Goal: Task Accomplishment & Management: Use online tool/utility

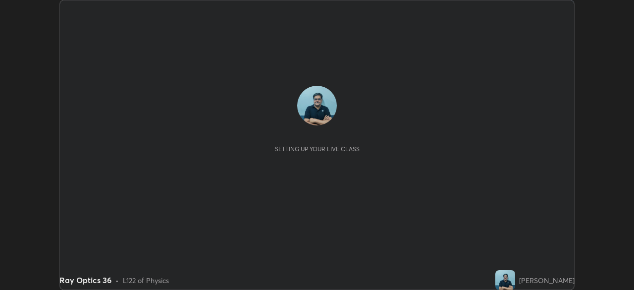
scroll to position [290, 633]
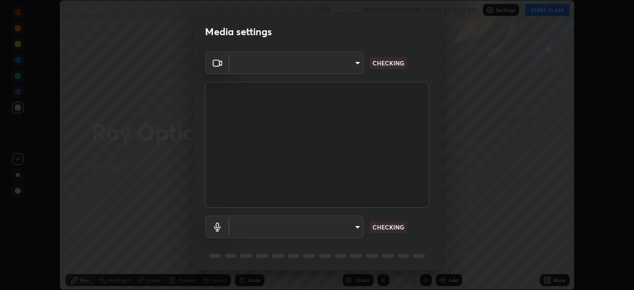
type input "68abbd0ba27f3b7b13d700706cc0a542acc53d6138fc99a51b3524be894f9c2a"
type input "default"
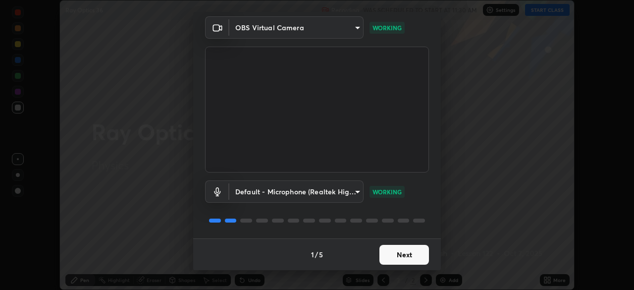
click at [409, 255] on button "Next" at bounding box center [403, 254] width 49 height 20
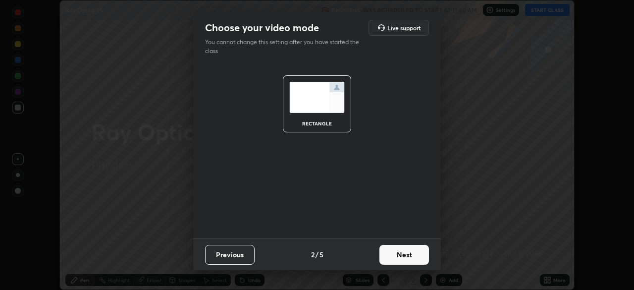
scroll to position [0, 0]
click at [413, 257] on button "Next" at bounding box center [403, 254] width 49 height 20
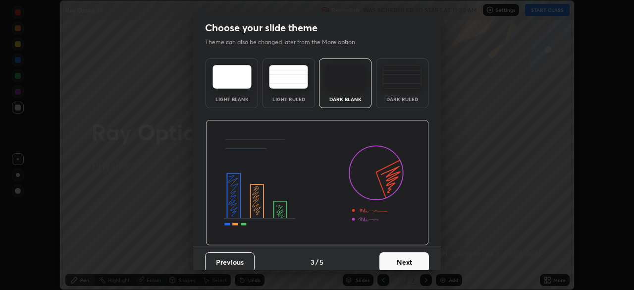
click at [414, 257] on button "Next" at bounding box center [403, 262] width 49 height 20
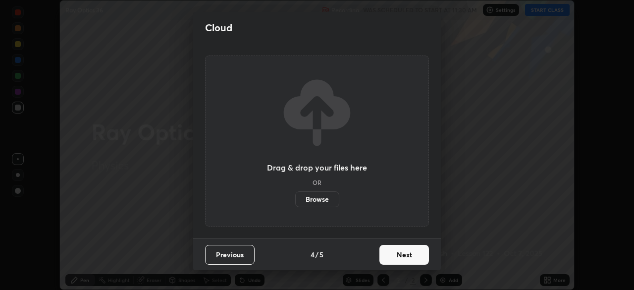
click at [414, 257] on button "Next" at bounding box center [403, 254] width 49 height 20
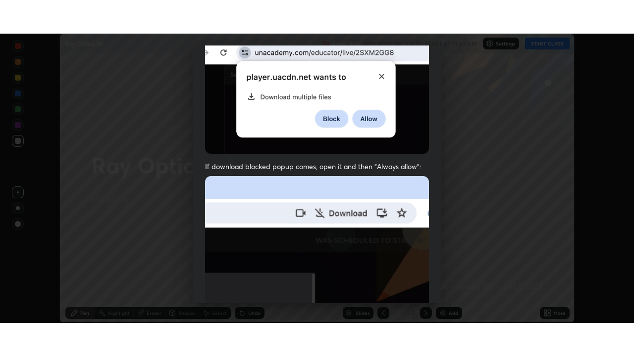
scroll to position [237, 0]
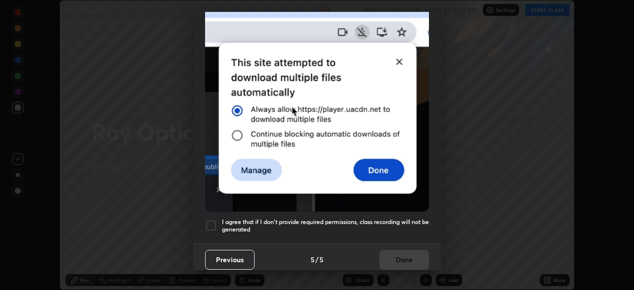
click at [214, 219] on div at bounding box center [211, 225] width 12 height 12
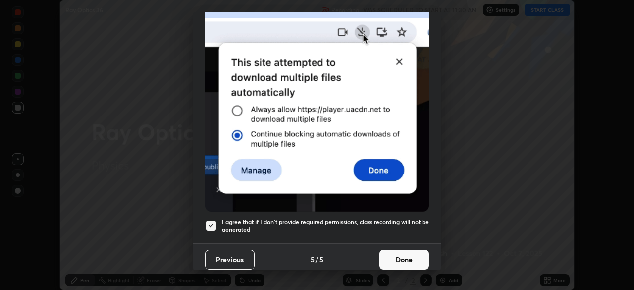
click at [399, 256] on button "Done" at bounding box center [403, 259] width 49 height 20
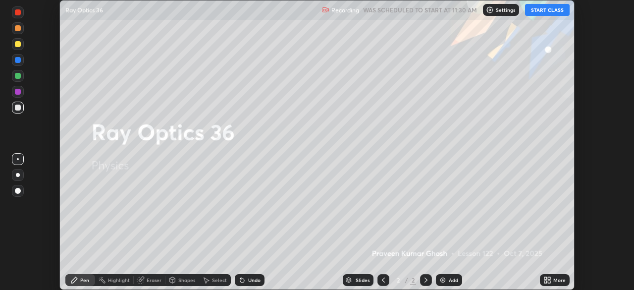
click at [547, 12] on button "START CLASS" at bounding box center [547, 10] width 45 height 12
click at [554, 277] on div "More" at bounding box center [559, 279] width 12 height 5
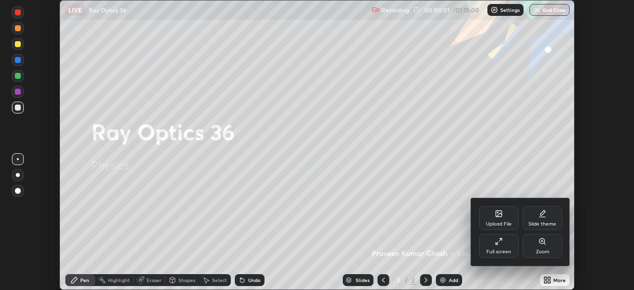
click at [500, 246] on div "Full screen" at bounding box center [499, 246] width 40 height 24
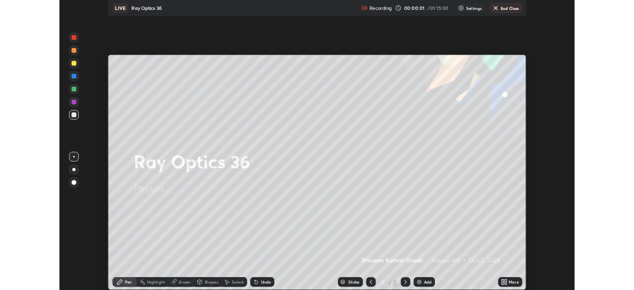
scroll to position [356, 634]
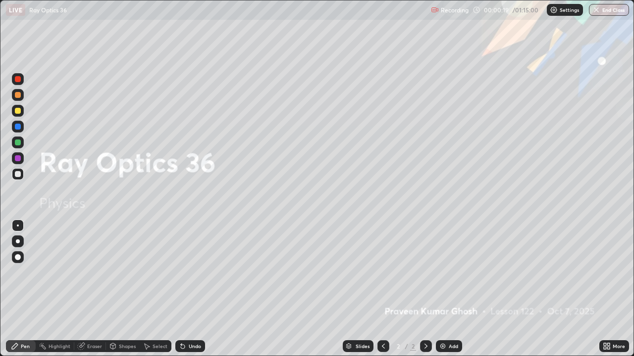
click at [451, 289] on div "Add" at bounding box center [452, 346] width 9 height 5
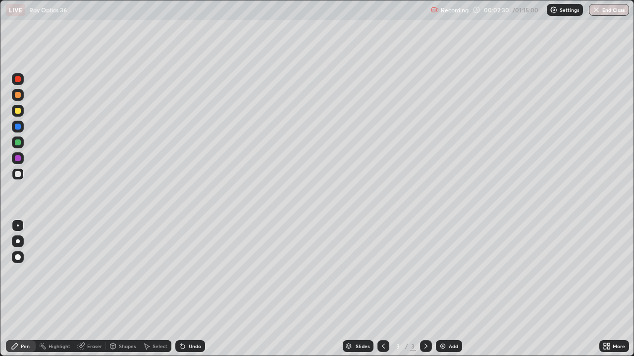
click at [18, 142] on div at bounding box center [18, 143] width 6 height 6
click at [19, 174] on div at bounding box center [18, 174] width 6 height 6
click at [92, 289] on div "Eraser" at bounding box center [94, 346] width 15 height 5
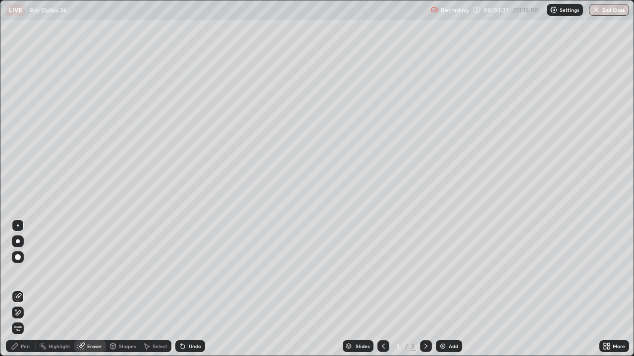
click at [29, 289] on div "Pen" at bounding box center [21, 347] width 30 height 12
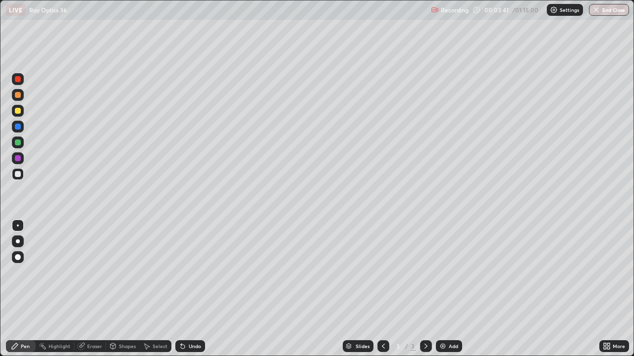
click at [18, 96] on div at bounding box center [18, 95] width 6 height 6
click at [16, 173] on div at bounding box center [18, 174] width 6 height 6
click at [89, 289] on div "Eraser" at bounding box center [94, 346] width 15 height 5
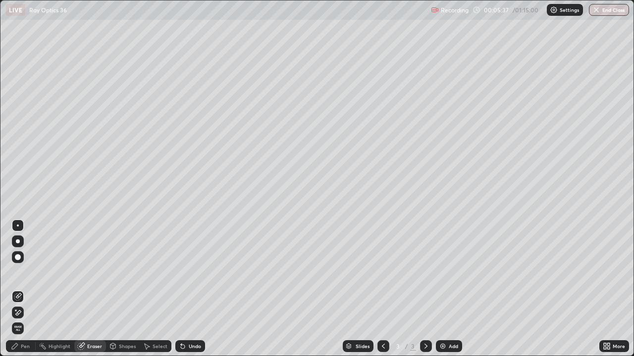
click at [31, 289] on div "Pen" at bounding box center [21, 347] width 30 height 12
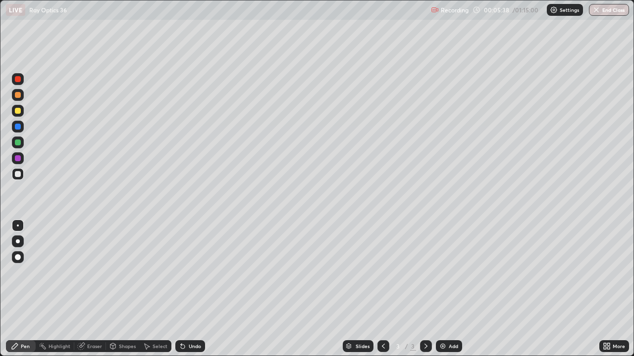
click at [19, 177] on div at bounding box center [18, 174] width 6 height 6
click at [19, 93] on div at bounding box center [18, 95] width 6 height 6
click at [454, 289] on div "Add" at bounding box center [452, 346] width 9 height 5
click at [94, 289] on div "Eraser" at bounding box center [94, 346] width 15 height 5
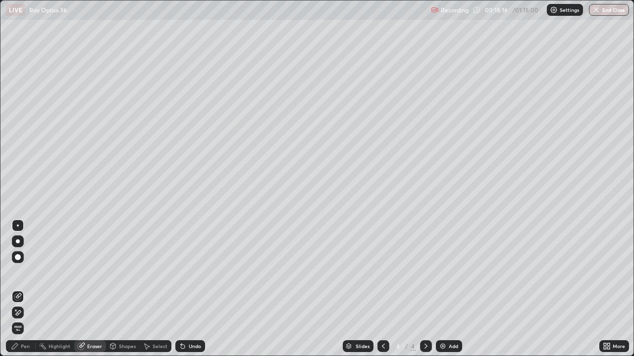
click at [18, 257] on div at bounding box center [18, 257] width 6 height 6
click at [28, 289] on div "Pen" at bounding box center [25, 346] width 9 height 5
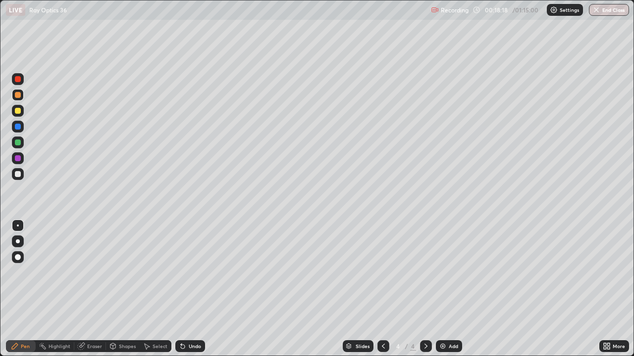
click at [18, 226] on div at bounding box center [18, 226] width 2 height 2
click at [192, 289] on div "Undo" at bounding box center [195, 346] width 12 height 5
click at [19, 174] on div at bounding box center [18, 174] width 6 height 6
click at [192, 289] on div "Undo" at bounding box center [190, 347] width 30 height 12
click at [21, 142] on div at bounding box center [18, 143] width 12 height 12
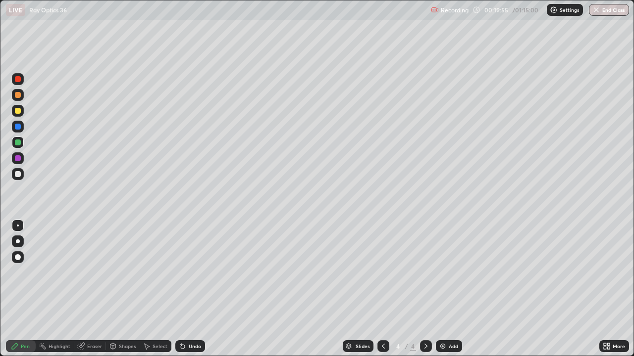
click at [92, 289] on div "Eraser" at bounding box center [94, 346] width 15 height 5
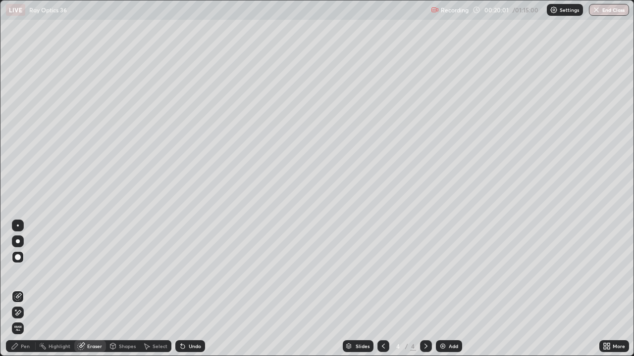
click at [30, 289] on div "Pen" at bounding box center [21, 347] width 30 height 12
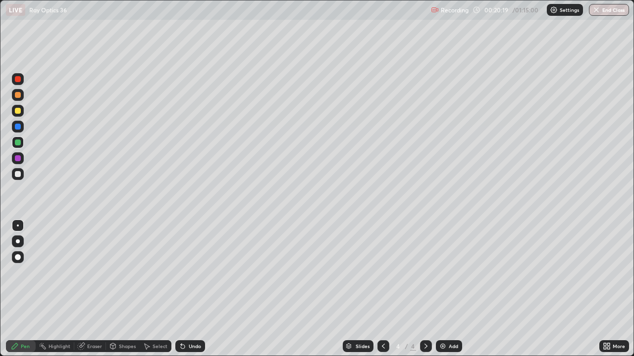
click at [19, 172] on div at bounding box center [18, 174] width 6 height 6
click at [19, 80] on div at bounding box center [18, 79] width 6 height 6
click at [21, 142] on div at bounding box center [18, 143] width 12 height 12
click at [95, 289] on div "Eraser" at bounding box center [94, 346] width 15 height 5
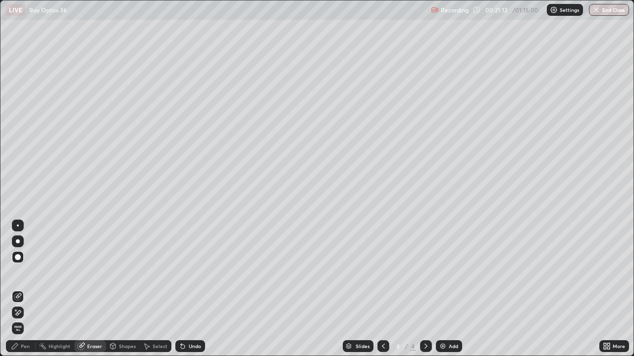
click at [33, 289] on div "Pen" at bounding box center [21, 347] width 30 height 12
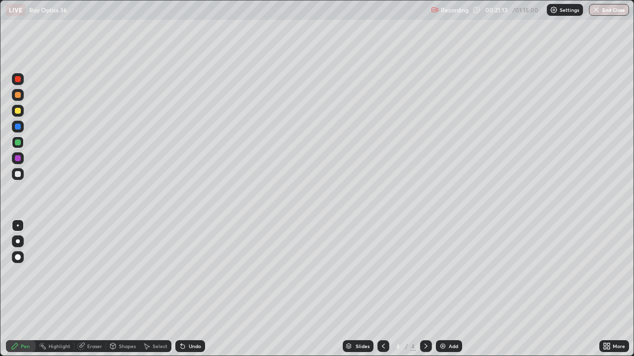
click at [19, 175] on div at bounding box center [18, 174] width 6 height 6
click at [20, 97] on div at bounding box center [18, 95] width 6 height 6
click at [20, 110] on div at bounding box center [18, 111] width 6 height 6
click at [19, 95] on div at bounding box center [18, 95] width 6 height 6
click at [20, 173] on div at bounding box center [18, 174] width 6 height 6
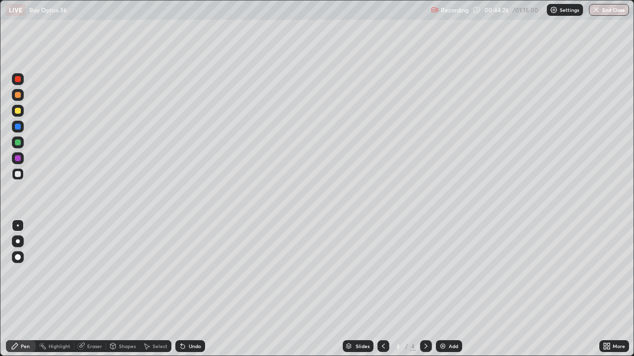
click at [17, 144] on div at bounding box center [18, 143] width 6 height 6
click at [454, 289] on div "Add" at bounding box center [452, 346] width 9 height 5
click at [18, 111] on div at bounding box center [18, 111] width 6 height 6
click at [21, 174] on div at bounding box center [18, 174] width 12 height 12
click at [195, 289] on div "Undo" at bounding box center [195, 346] width 12 height 5
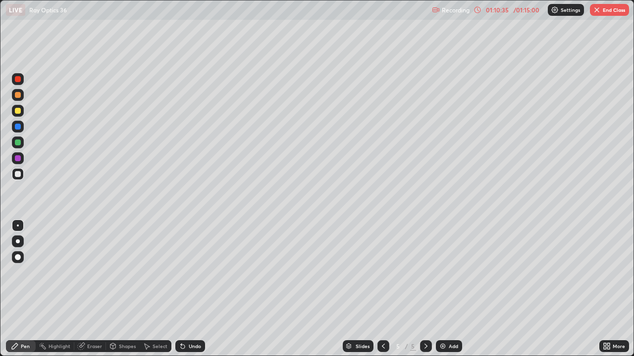
click at [614, 10] on button "End Class" at bounding box center [608, 10] width 39 height 12
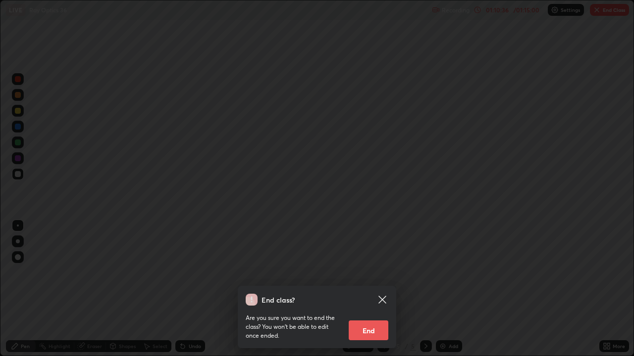
click at [374, 289] on button "End" at bounding box center [368, 331] width 40 height 20
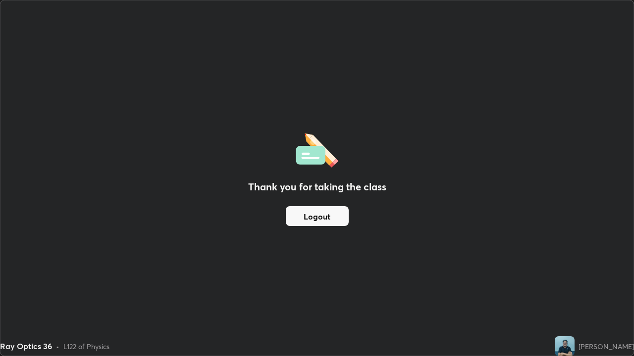
click at [326, 218] on button "Logout" at bounding box center [317, 216] width 63 height 20
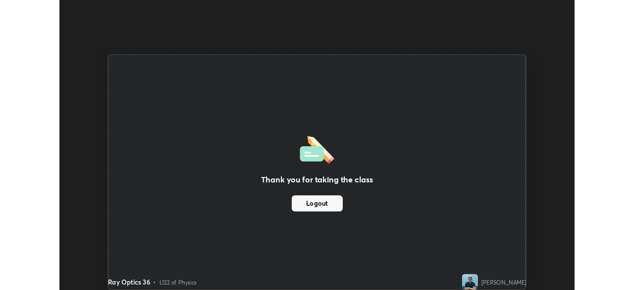
scroll to position [49204, 48860]
